Goal: Task Accomplishment & Management: Use online tool/utility

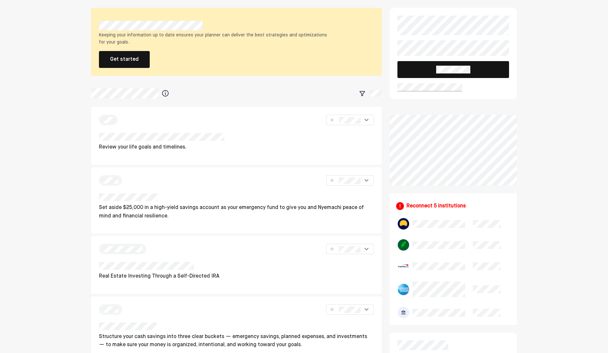
click at [133, 66] on button "Get started" at bounding box center [124, 59] width 51 height 17
click at [133, 65] on button "Get started" at bounding box center [124, 59] width 51 height 17
click at [145, 58] on button "Get started" at bounding box center [124, 59] width 51 height 17
click at [139, 60] on button "Get started" at bounding box center [124, 59] width 51 height 17
